Goal: Navigation & Orientation: Go to known website

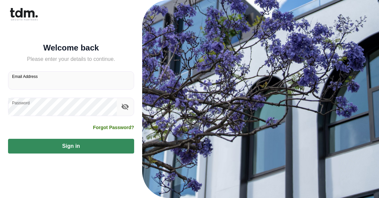
click at [55, 89] on input "Email Address" at bounding box center [70, 81] width 125 height 18
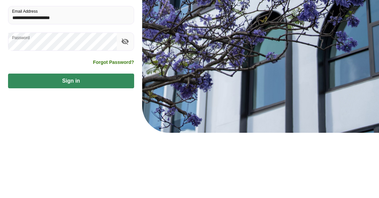
type input "**********"
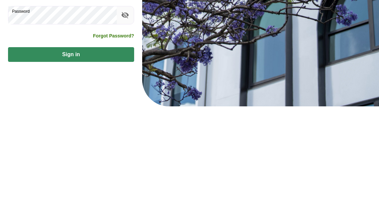
click at [71, 139] on button "Sign in" at bounding box center [71, 146] width 126 height 15
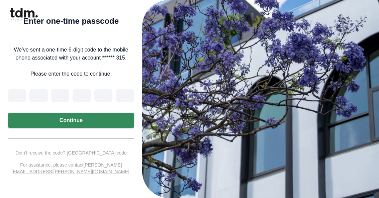
scroll to position [21, 0]
click at [22, 90] on input "Please enter verification code. Digit 1" at bounding box center [17, 96] width 18 height 14
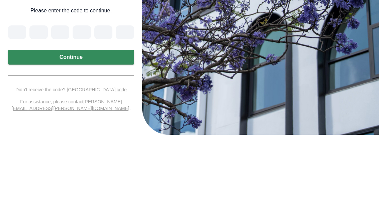
type input "*"
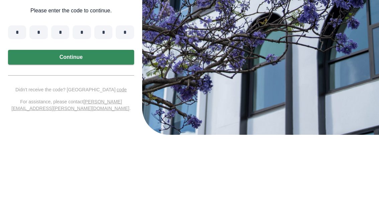
type input "*"
click at [93, 113] on button "Continue" at bounding box center [71, 120] width 126 height 15
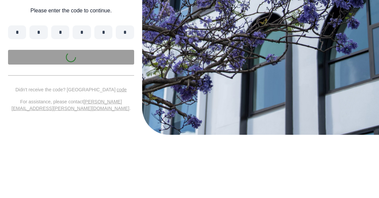
scroll to position [25, 0]
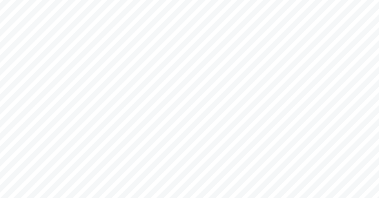
scroll to position [1759, 0]
